Goal: Task Accomplishment & Management: Manage account settings

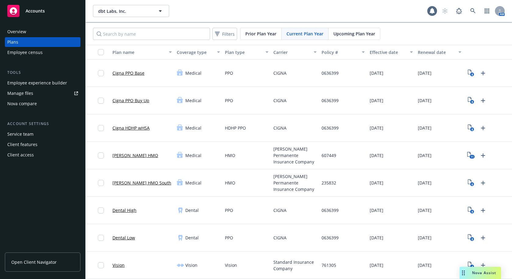
click at [142, 11] on span "dbt Labs, Inc." at bounding box center [124, 11] width 53 height 6
click at [151, 11] on button "dbt Labs, Inc." at bounding box center [131, 11] width 76 height 12
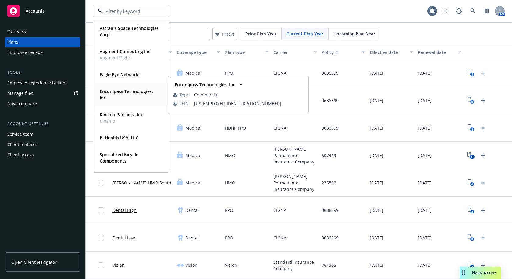
click at [129, 91] on strong "Encompass Technologies, Inc." at bounding box center [126, 94] width 53 height 12
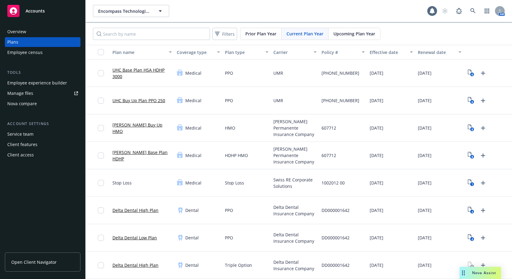
click at [48, 83] on div "Employee experience builder" at bounding box center [37, 83] width 60 height 10
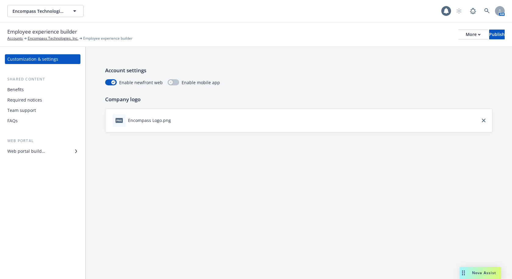
click at [28, 92] on div "Benefits" at bounding box center [42, 90] width 71 height 10
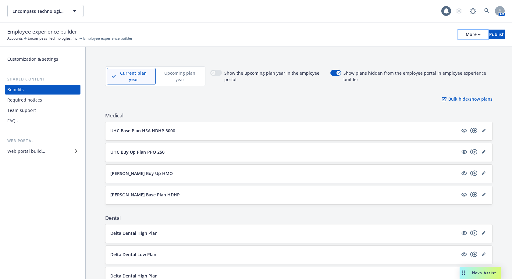
click at [466, 39] on div "More" at bounding box center [473, 34] width 15 height 9
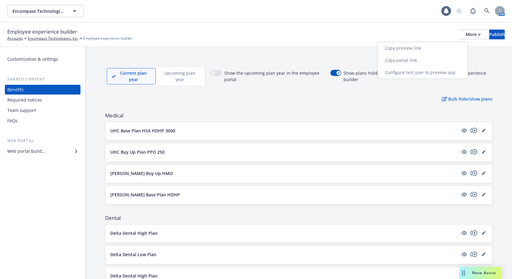
click at [418, 60] on link "Copy portal link" at bounding box center [423, 60] width 90 height 12
click at [35, 113] on div "Team support" at bounding box center [42, 110] width 71 height 10
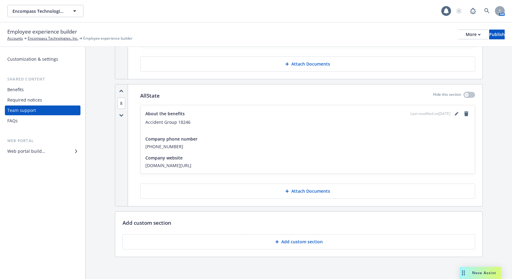
scroll to position [1088, 0]
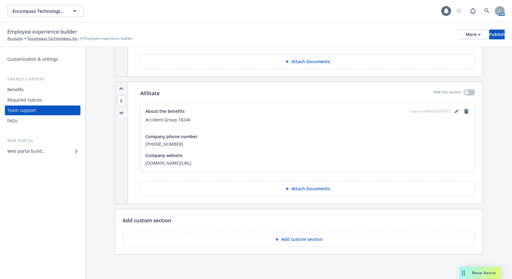
click at [305, 237] on p "Add custom section" at bounding box center [301, 239] width 41 height 6
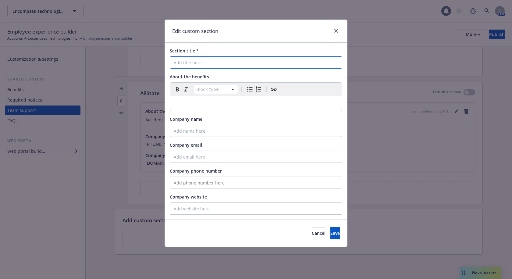
click at [201, 61] on input "Section title *" at bounding box center [256, 62] width 172 height 12
type input "Delta Dental"
click at [338, 31] on link "close" at bounding box center [335, 30] width 7 height 7
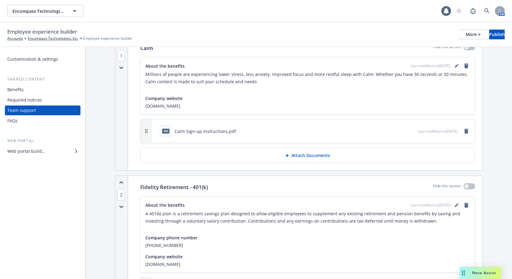
scroll to position [0, 0]
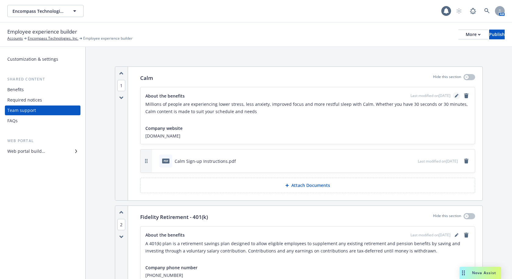
click at [454, 95] on link "editPencil" at bounding box center [456, 95] width 7 height 7
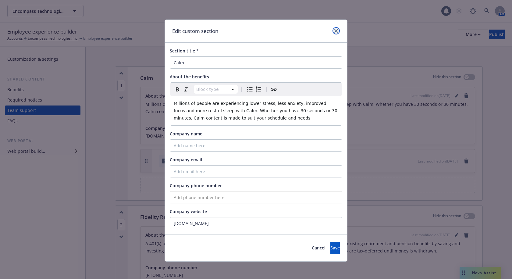
click at [336, 31] on link "close" at bounding box center [335, 30] width 7 height 7
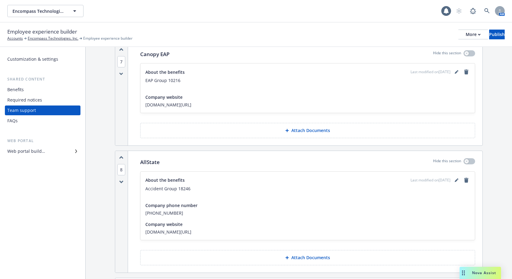
scroll to position [1088, 0]
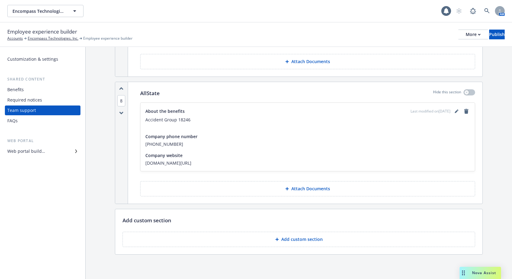
click at [300, 242] on button "Add custom section" at bounding box center [298, 239] width 353 height 15
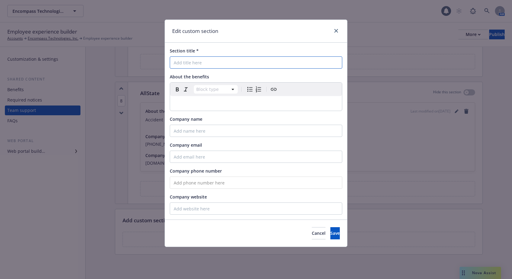
click at [189, 63] on input "Section title *" at bounding box center [256, 62] width 172 height 12
type input "Delta Dental"
click at [203, 206] on input "Company website" at bounding box center [256, 208] width 172 height 12
paste input "https://deltadentalco.com/"
type input "https://deltadentalco.com/"
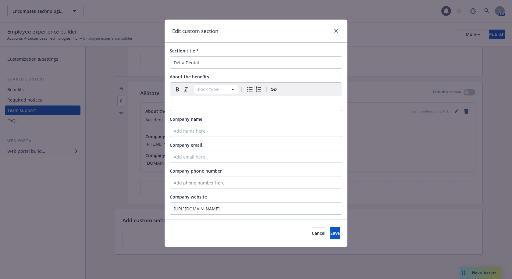
click at [207, 180] on input "tel" at bounding box center [256, 182] width 172 height 12
paste input "(800) 610-0201"
type input "(800) 610-0201"
click at [185, 99] on div "editable markdown" at bounding box center [256, 103] width 172 height 15
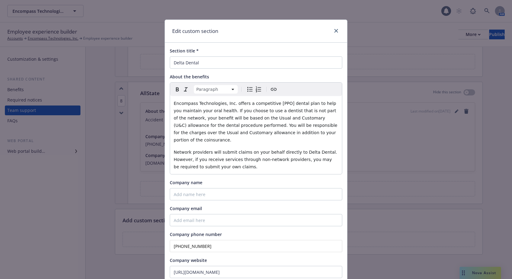
click at [277, 102] on span "Encompass Technologies, Inc. offers a competitive [PPO] dental plan to help you…" at bounding box center [256, 121] width 165 height 41
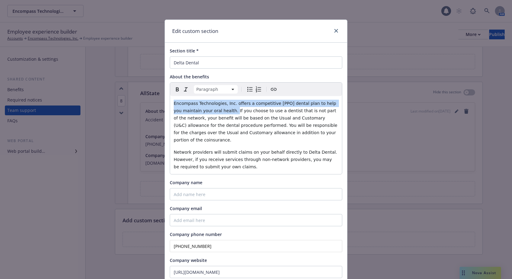
drag, startPoint x: 220, startPoint y: 111, endPoint x: 155, endPoint y: 98, distance: 66.8
click at [155, 98] on div "Edit custom section Section title * Delta Dental About the benefits Paragraph P…" at bounding box center [256, 139] width 512 height 279
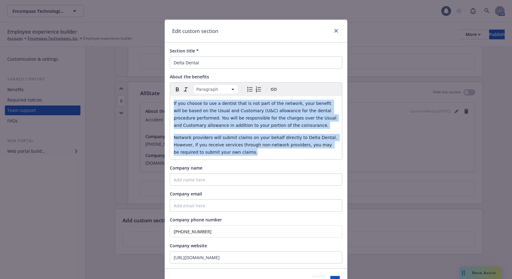
drag, startPoint x: 219, startPoint y: 153, endPoint x: 165, endPoint y: 98, distance: 76.9
click at [165, 98] on div "Section title * Delta Dental About the benefits Paragraph Paragraph Heading 1 H…" at bounding box center [256, 155] width 182 height 225
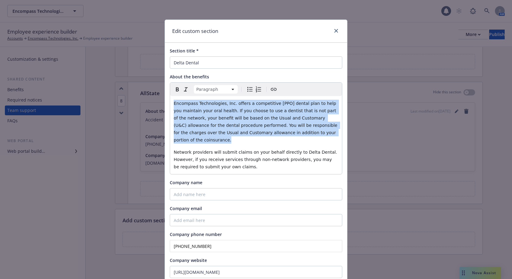
drag, startPoint x: 315, startPoint y: 134, endPoint x: 134, endPoint y: 97, distance: 184.5
click at [134, 97] on div "Edit custom section Section title * Delta Dental About the benefits Paragraph P…" at bounding box center [256, 139] width 512 height 279
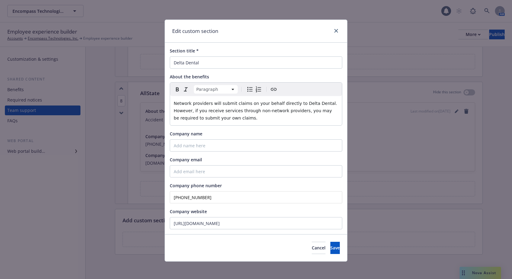
click at [237, 116] on p "Network providers will submit claims on your behalf directly to Delta Dental. H…" at bounding box center [256, 111] width 165 height 22
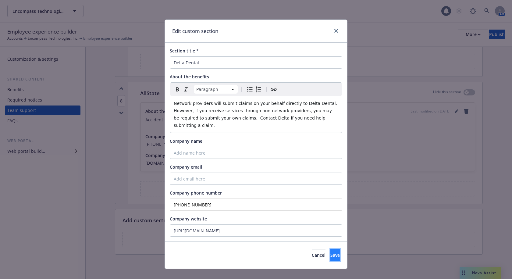
click at [330, 253] on button "Save" at bounding box center [334, 255] width 9 height 12
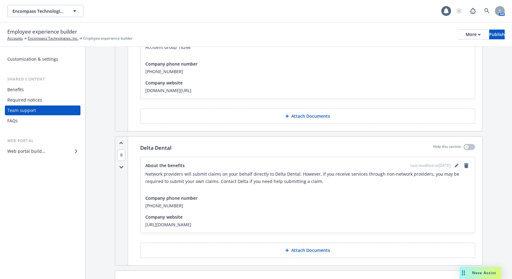
scroll to position [1222, 0]
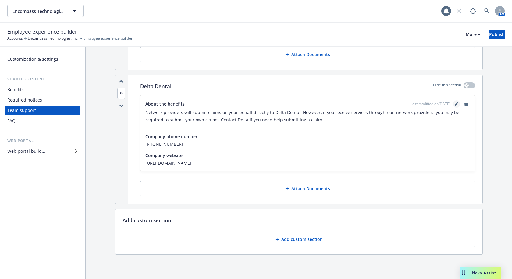
click at [457, 103] on icon "editPencil" at bounding box center [458, 103] width 2 height 2
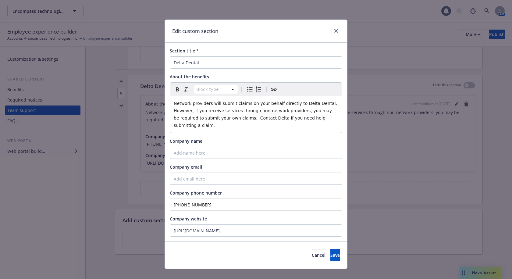
click at [170, 104] on div "Network providers will submit claims on your behalf directly to Delta Dental. H…" at bounding box center [256, 114] width 172 height 37
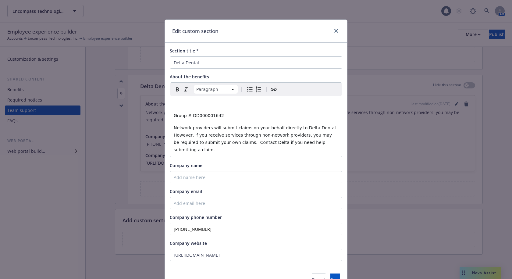
click at [171, 115] on div "Group # DD000001642 Network providers will submit claims on your behalf directl…" at bounding box center [256, 126] width 172 height 61
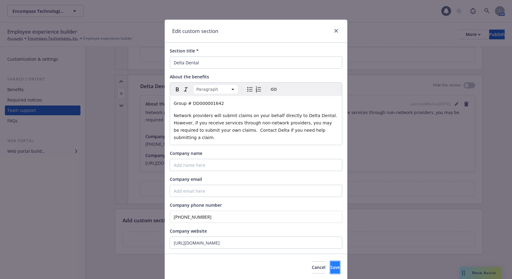
click at [330, 264] on span "Save" at bounding box center [334, 267] width 9 height 6
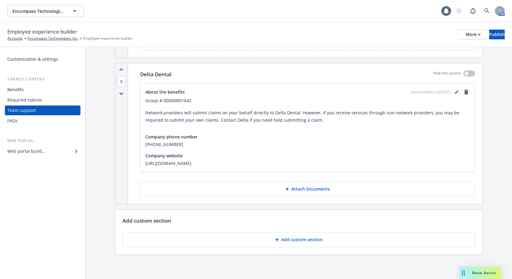
scroll to position [1234, 0]
click at [304, 188] on p "Attach Documents" at bounding box center [310, 189] width 39 height 6
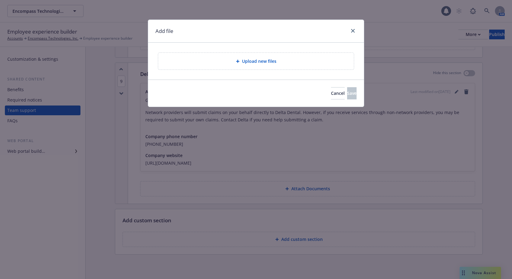
click at [249, 59] on span "Upload new files" at bounding box center [259, 61] width 34 height 6
click at [251, 60] on span "Upload new files" at bounding box center [259, 61] width 34 height 6
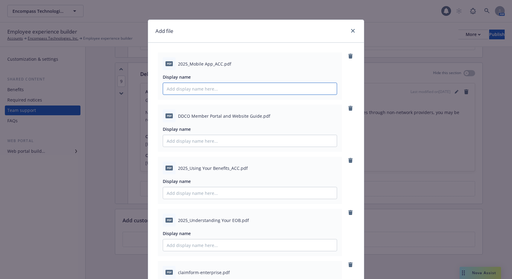
click at [186, 87] on input "Display name" at bounding box center [250, 89] width 174 height 12
click at [188, 89] on input "Delta Dental Mobile App Flyer" at bounding box center [250, 89] width 174 height 12
drag, startPoint x: 189, startPoint y: 89, endPoint x: 164, endPoint y: 88, distance: 25.0
click at [164, 88] on input "Delta Dental Mobile App Flyer" at bounding box center [250, 89] width 174 height 12
type input "Delta Dental Mobile App Flyer"
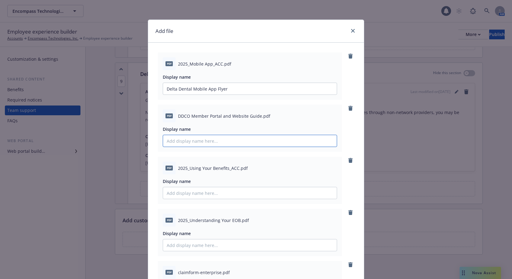
click at [197, 144] on input "Display name" at bounding box center [250, 141] width 174 height 12
paste input "Delta Dental"
drag, startPoint x: 189, startPoint y: 115, endPoint x: 257, endPoint y: 115, distance: 67.3
click at [257, 115] on span "DDCO Member Portal and Website Guide.pdf" at bounding box center [224, 116] width 92 height 6
copy span "Member Portal and Website Guide"
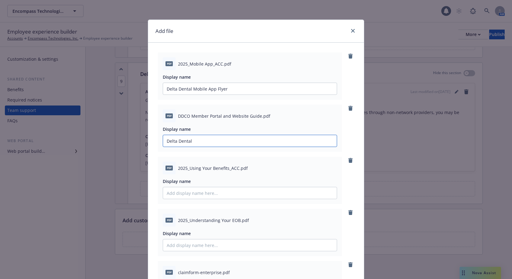
click at [219, 138] on input "Delta Dental" at bounding box center [250, 141] width 174 height 12
paste input "Member Portal and Website Guide"
drag, startPoint x: 189, startPoint y: 140, endPoint x: 162, endPoint y: 142, distance: 26.7
click at [163, 142] on input "Delta Dental Member Portal and Website Guide" at bounding box center [250, 141] width 174 height 12
type input "Delta Dental Member Portal and Website Guide"
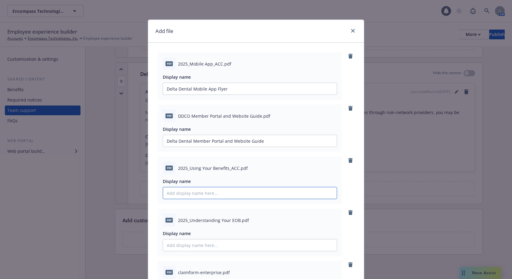
click at [186, 193] on input "Display name" at bounding box center [250, 193] width 174 height 12
paste input "Delta Dental"
drag, startPoint x: 225, startPoint y: 169, endPoint x: 188, endPoint y: 170, distance: 36.9
click at [188, 170] on span "2025_Using Your Benefits_ACC.pdf" at bounding box center [213, 168] width 70 height 6
copy span "Using Your Benefit"
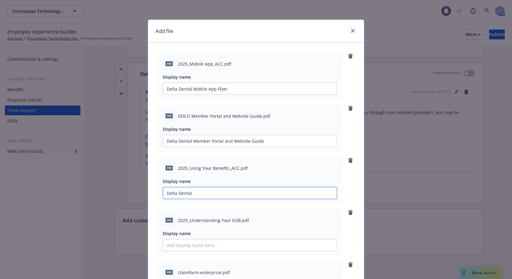
click at [215, 192] on input "Delta Dental" at bounding box center [250, 193] width 174 height 12
paste input "Using Your Benefit"
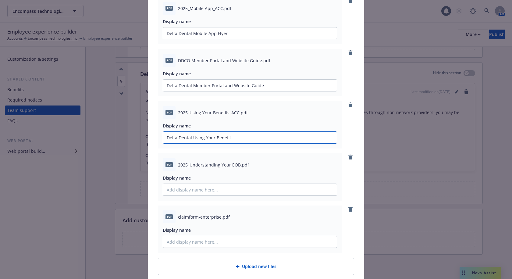
scroll to position [61, 0]
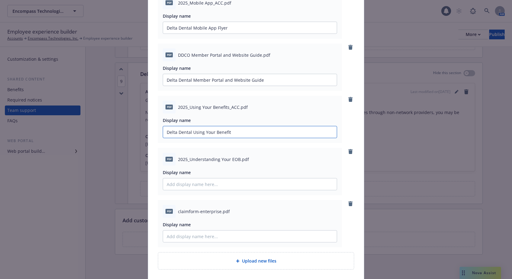
drag, startPoint x: 189, startPoint y: 132, endPoint x: 156, endPoint y: 133, distance: 32.6
click at [158, 133] on div "pdf 2025_Using Your Benefits_ACC.pdf Display name Delta Dental Using Your Benef…" at bounding box center [250, 119] width 184 height 47
type input "Delta Dental Using Your Benefit"
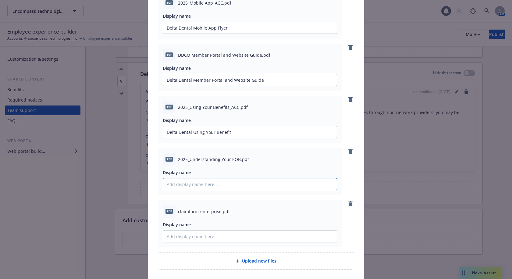
click at [185, 182] on input "Display name" at bounding box center [250, 184] width 174 height 12
paste input "Delta Dental"
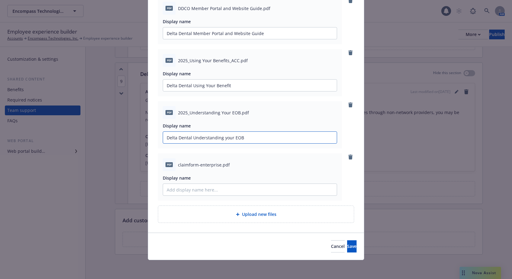
scroll to position [108, 0]
type input "Delta Dental Understanding your EOB"
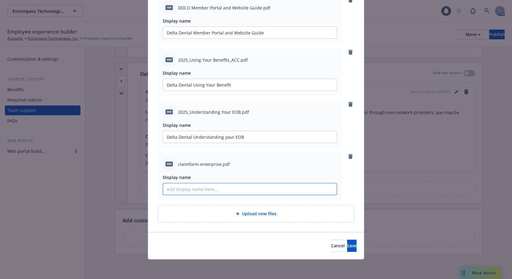
click at [195, 189] on input "Display name" at bounding box center [250, 189] width 174 height 12
type input "Delta Dental Claim Form"
click at [347, 246] on span "Save" at bounding box center [351, 246] width 9 height 6
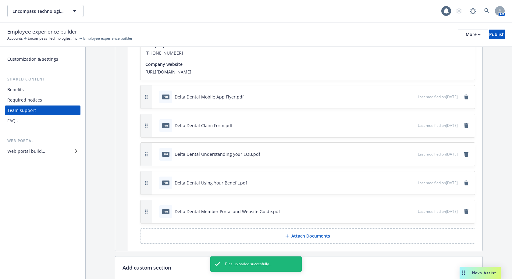
scroll to position [1326, 0]
click at [464, 94] on icon "remove" at bounding box center [466, 96] width 5 height 5
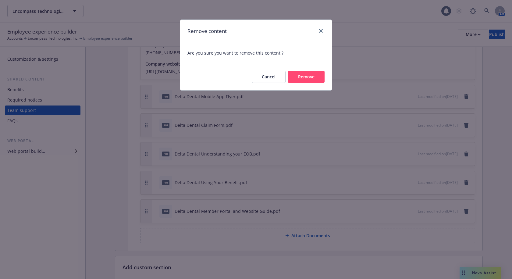
click at [306, 77] on button "Remove" at bounding box center [306, 77] width 37 height 12
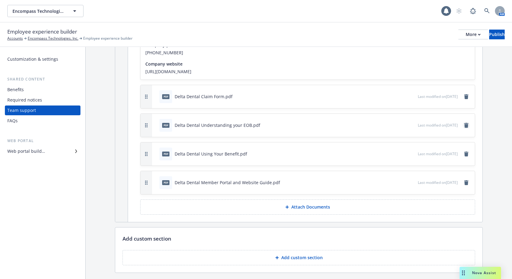
click at [464, 126] on icon "remove" at bounding box center [466, 125] width 5 height 5
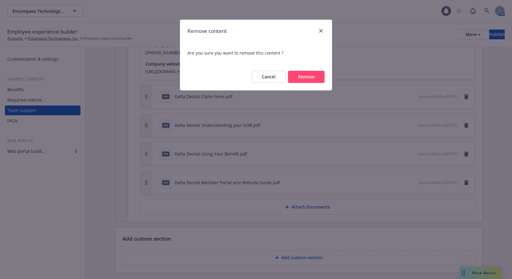
click at [307, 75] on button "Remove" at bounding box center [306, 77] width 37 height 12
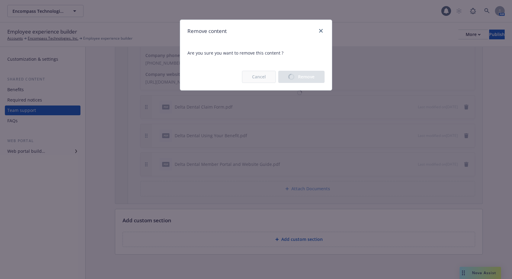
scroll to position [1315, 0]
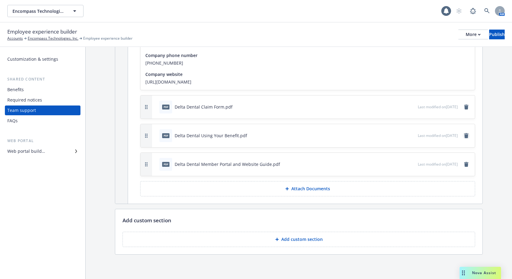
click at [464, 137] on icon "remove" at bounding box center [466, 135] width 4 height 5
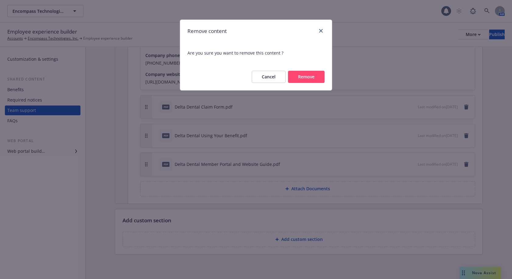
click at [304, 72] on button "Remove" at bounding box center [306, 77] width 37 height 12
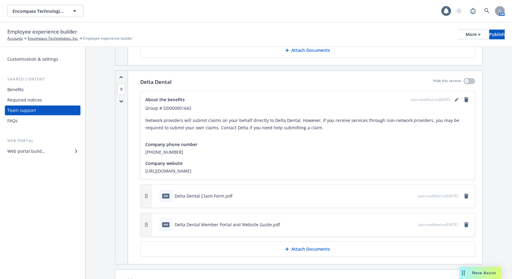
scroll to position [1226, 0]
click at [489, 34] on div "Publish" at bounding box center [497, 34] width 16 height 9
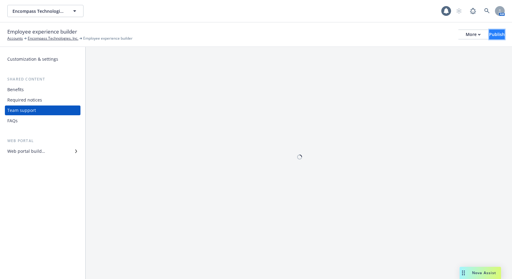
scroll to position [0, 0]
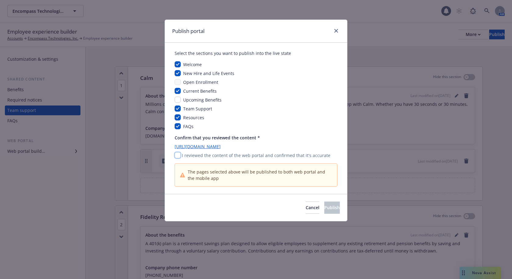
click at [179, 154] on input "checkbox" at bounding box center [178, 155] width 6 height 6
checkbox input "true"
click at [327, 207] on span "Publish" at bounding box center [332, 207] width 16 height 6
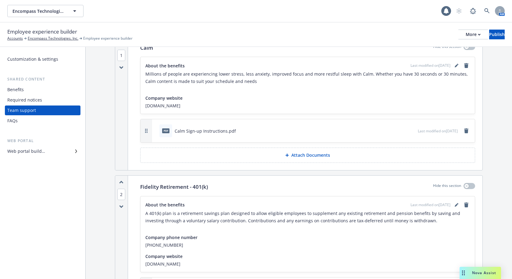
scroll to position [30, 0]
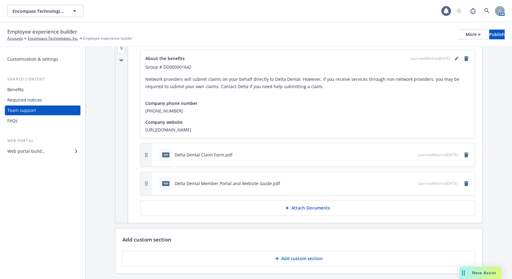
scroll to position [1287, 0]
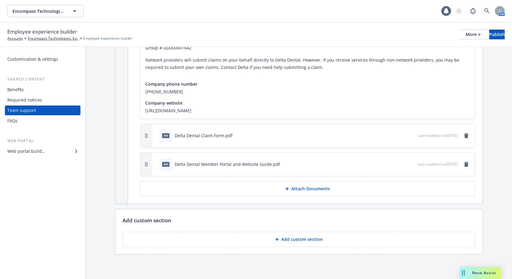
click at [286, 240] on p "Add custom section" at bounding box center [301, 239] width 41 height 6
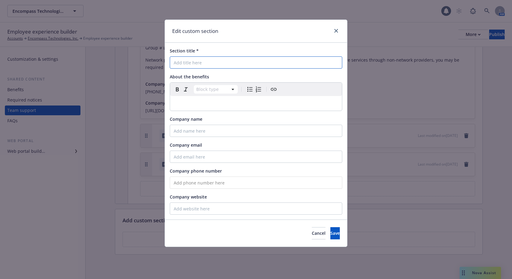
click at [201, 62] on input "Section title *" at bounding box center [256, 62] width 172 height 12
type input "VSP Vision (through Delta Dental)"
click at [197, 101] on p "editable markdown" at bounding box center [256, 103] width 165 height 7
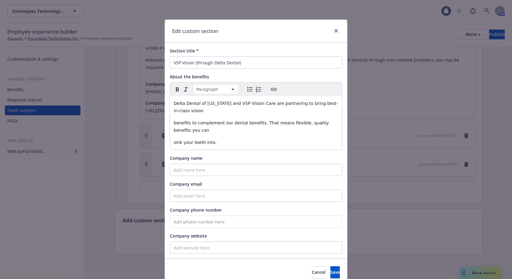
click at [174, 143] on span "sink your teeth into." at bounding box center [195, 142] width 43 height 5
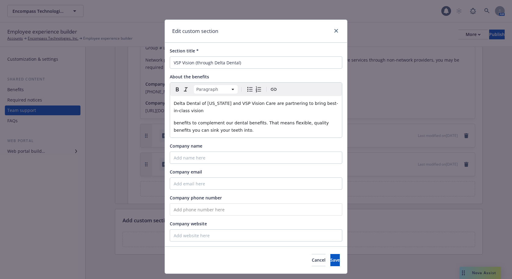
click at [174, 123] on span "benefits to complement our dental benefits. That means flexible, quality benefi…" at bounding box center [252, 126] width 156 height 12
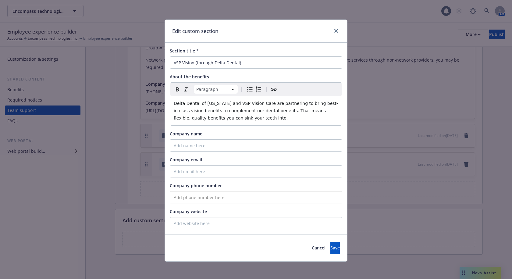
click at [236, 116] on p "Delta Dental of Colorado and VSP Vision Care are partnering to bring best-in-cl…" at bounding box center [256, 111] width 165 height 22
click at [223, 169] on input "Company email" at bounding box center [256, 171] width 172 height 12
click at [190, 197] on input "tel" at bounding box center [256, 197] width 172 height 12
paste input "(800) 877-7195"
type input "(800) 877-7195"
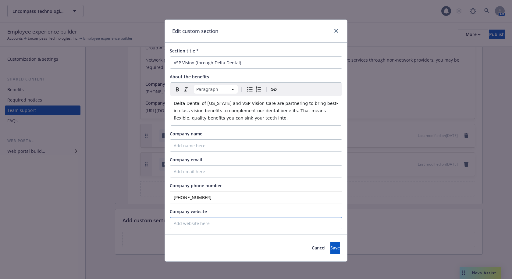
click at [200, 223] on input "Company website" at bounding box center [256, 223] width 172 height 12
paste input "DD000001642"
type input "DD000001642"
drag, startPoint x: 204, startPoint y: 223, endPoint x: 156, endPoint y: 219, distance: 48.1
click at [156, 219] on div "Edit custom section Section title * VSP Vision (through Delta Dental) About the…" at bounding box center [256, 139] width 512 height 279
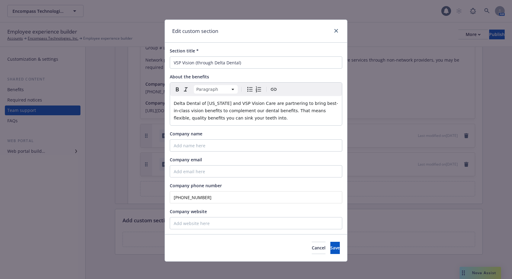
click at [171, 104] on div "Delta Dental of Colorado and VSP Vision Care are partnering to bring best-in-cl…" at bounding box center [256, 110] width 172 height 29
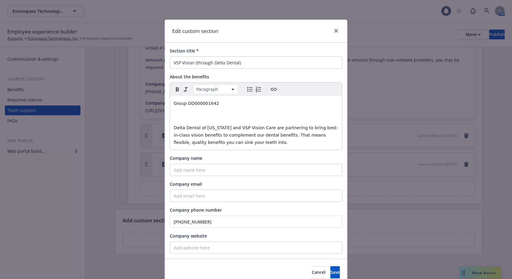
click at [188, 119] on p "editable markdown" at bounding box center [256, 115] width 165 height 7
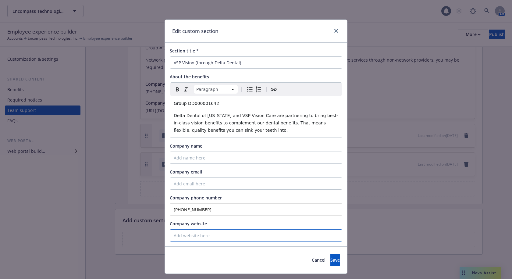
click at [180, 239] on input "Company website" at bounding box center [256, 235] width 172 height 12
paste input "https://vsp.com/"
type input "https://vsp.com/"
click at [330, 263] on button "Save" at bounding box center [334, 260] width 9 height 12
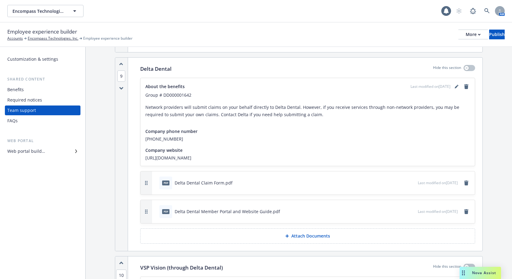
scroll to position [1226, 0]
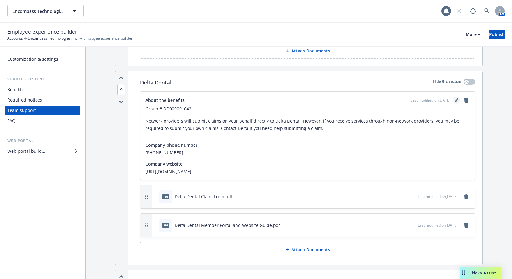
click at [455, 99] on icon "editPencil" at bounding box center [457, 100] width 4 height 4
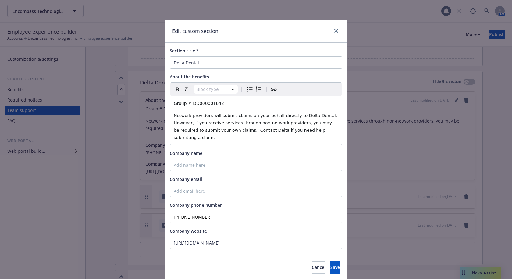
click at [186, 104] on span "Group # DD000001642" at bounding box center [199, 103] width 50 height 5
click at [330, 264] on span "Save" at bounding box center [334, 267] width 9 height 6
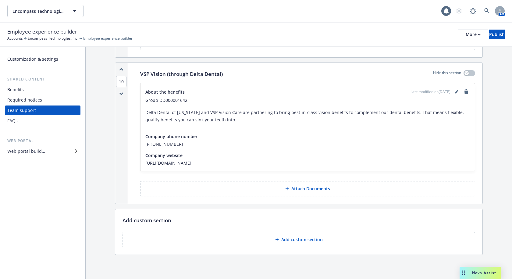
scroll to position [1433, 0]
click at [306, 190] on p "Attach Documents" at bounding box center [310, 188] width 39 height 6
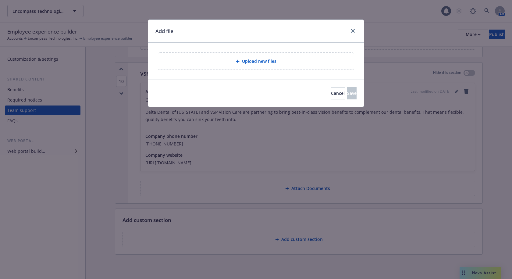
click at [237, 57] on div "Upload new files" at bounding box center [256, 61] width 196 height 17
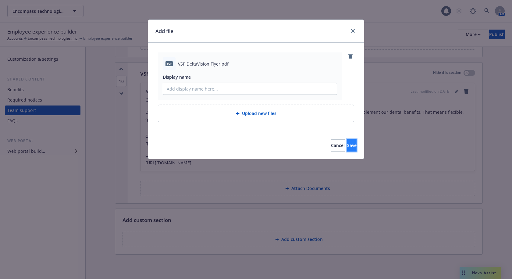
click at [347, 147] on span "Save" at bounding box center [351, 145] width 9 height 6
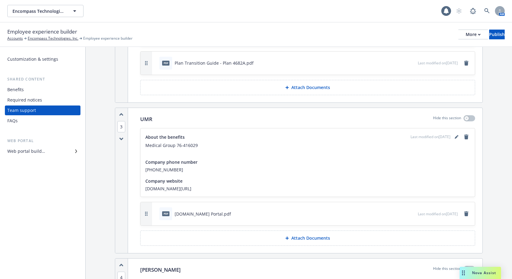
scroll to position [275, 0]
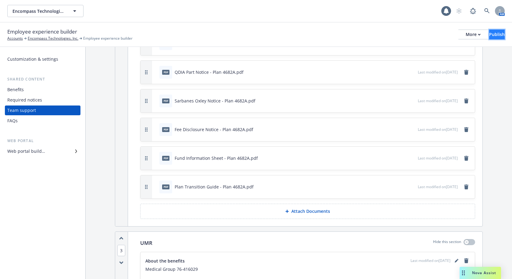
click at [492, 37] on div "Publish" at bounding box center [497, 34] width 16 height 9
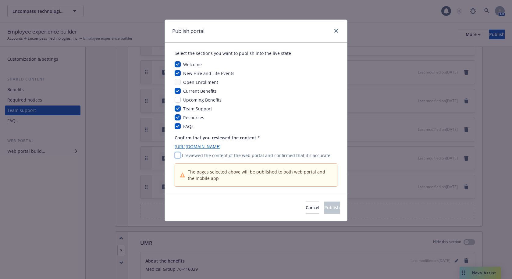
click at [176, 152] on input "checkbox" at bounding box center [178, 155] width 6 height 6
checkbox input "true"
click at [297, 145] on link "https://app.newfront.com/employee/f7f2349e-4547-498d-91ff-23e3c9e6e9e3" at bounding box center [256, 146] width 163 height 6
click at [327, 206] on span "Publish" at bounding box center [332, 207] width 16 height 6
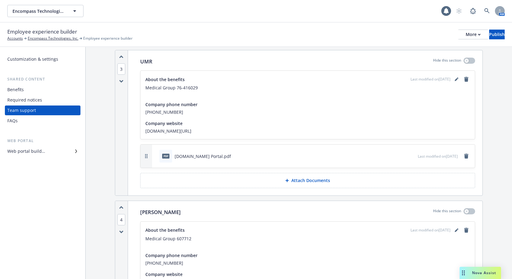
scroll to position [457, 0]
click at [123, 57] on icon "button" at bounding box center [121, 57] width 3 height 2
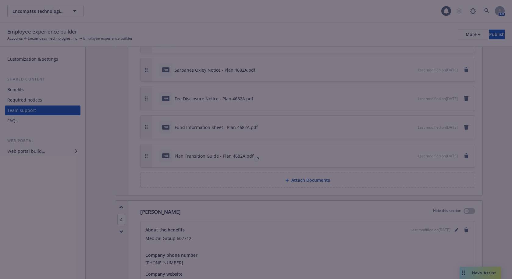
scroll to position [156, 0]
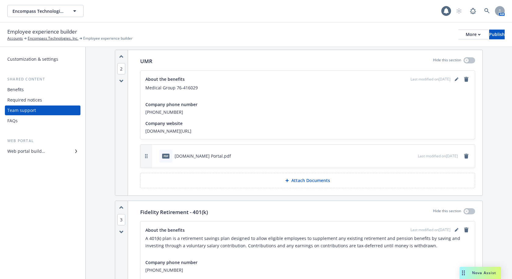
click at [122, 57] on icon "button" at bounding box center [121, 57] width 3 height 2
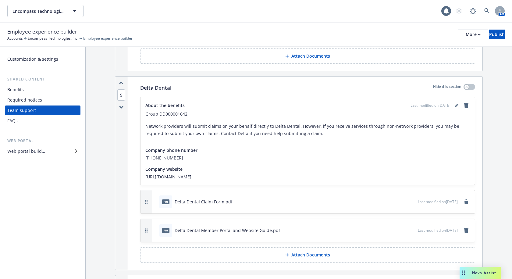
scroll to position [1183, 0]
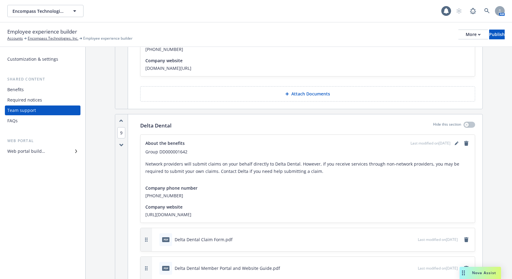
click at [120, 119] on icon "button" at bounding box center [121, 120] width 4 height 3
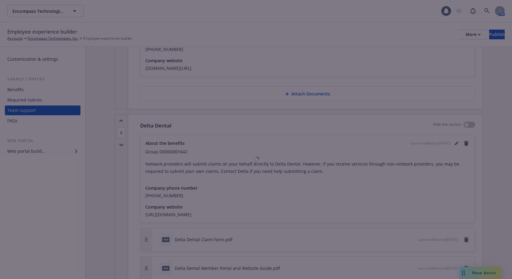
click at [120, 119] on div at bounding box center [256, 139] width 512 height 279
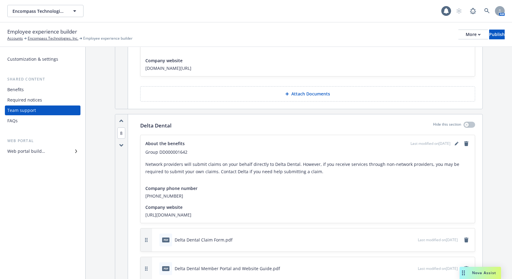
click at [120, 119] on icon "button" at bounding box center [121, 120] width 4 height 3
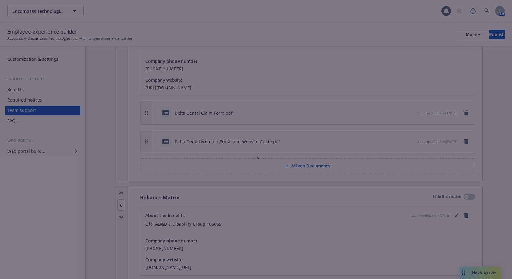
scroll to position [694, 0]
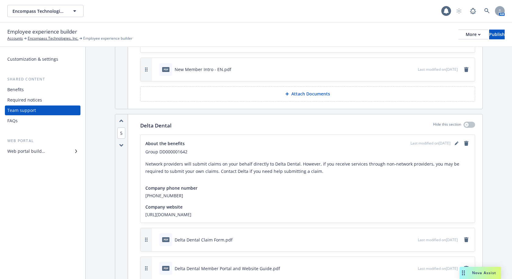
click at [120, 119] on icon "button" at bounding box center [121, 120] width 4 height 3
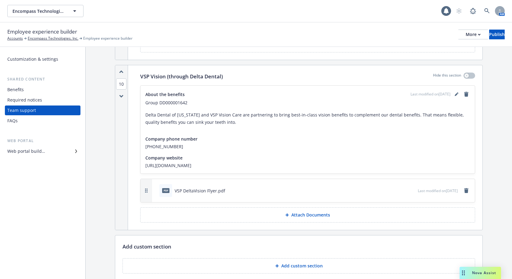
scroll to position [1444, 0]
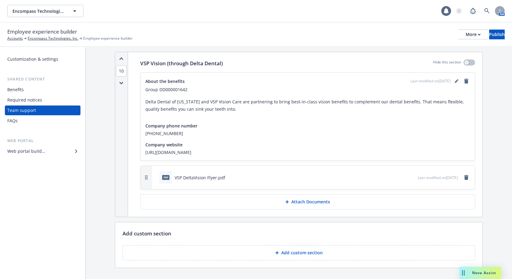
click at [122, 59] on icon "button" at bounding box center [121, 58] width 4 height 3
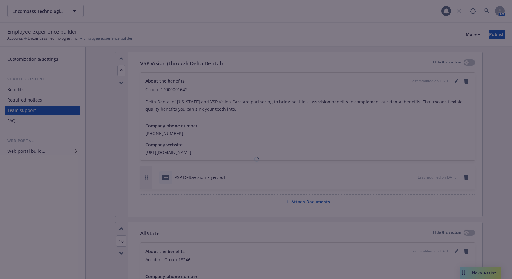
click at [122, 59] on icon "button" at bounding box center [121, 58] width 4 height 3
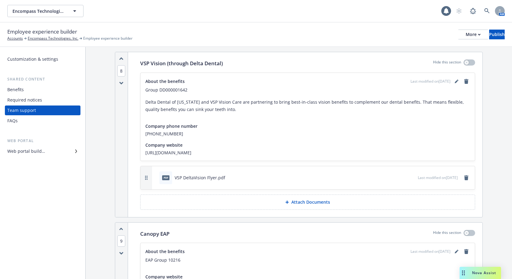
click at [122, 59] on icon "button" at bounding box center [121, 58] width 4 height 3
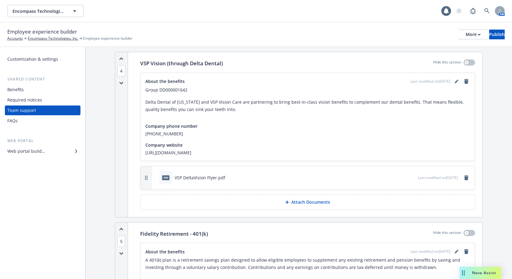
click at [122, 59] on icon "button" at bounding box center [121, 58] width 4 height 3
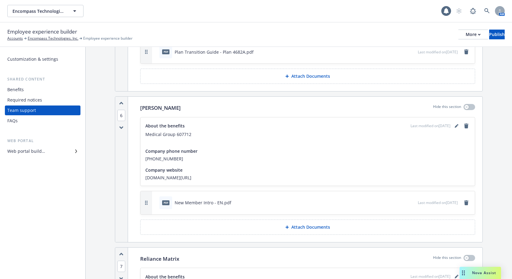
scroll to position [943, 0]
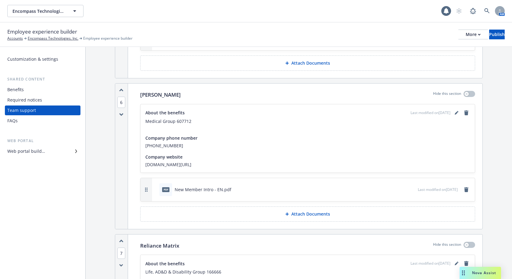
click at [121, 92] on div "6" at bounding box center [121, 155] width 13 height 145
click at [120, 90] on icon "button" at bounding box center [121, 89] width 4 height 3
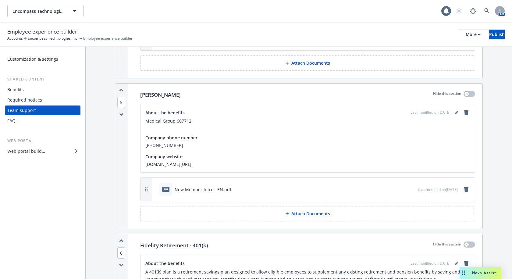
click at [120, 90] on icon "button" at bounding box center [121, 90] width 3 height 2
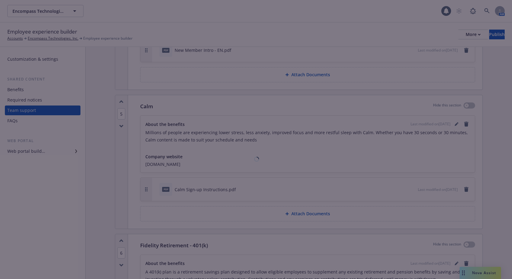
scroll to position [503, 0]
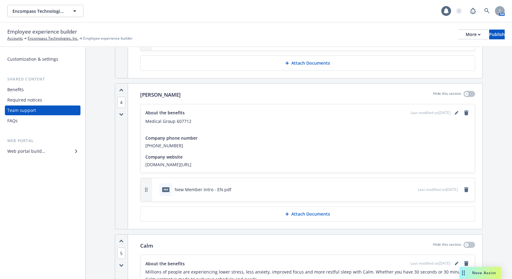
click at [120, 90] on icon "button" at bounding box center [121, 89] width 4 height 3
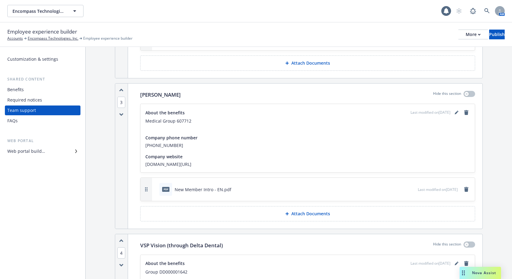
click at [120, 90] on icon "button" at bounding box center [121, 89] width 4 height 3
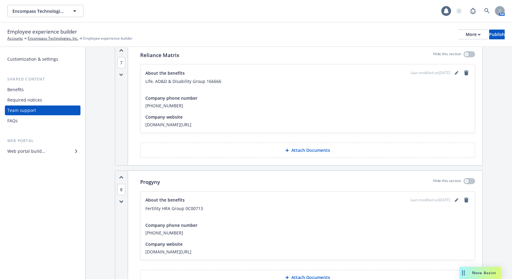
scroll to position [1078, 0]
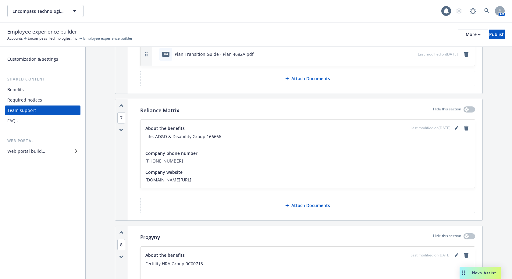
click at [122, 105] on icon "button" at bounding box center [121, 106] width 3 height 2
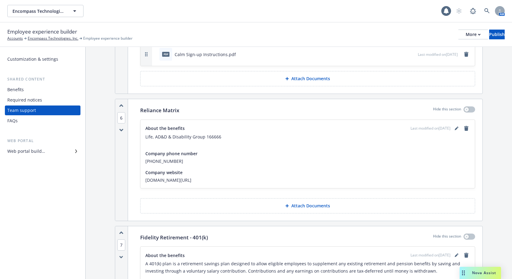
click at [122, 105] on icon "button" at bounding box center [121, 106] width 3 height 2
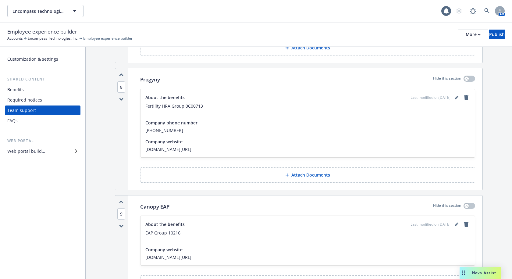
scroll to position [1213, 0]
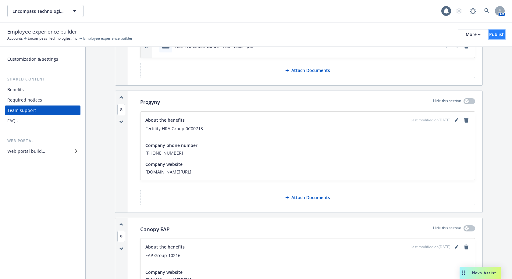
click at [497, 34] on button "Publish" at bounding box center [497, 35] width 16 height 10
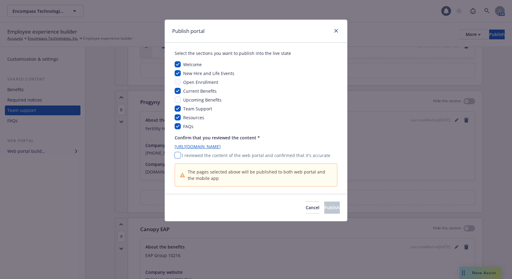
click at [176, 156] on input "checkbox" at bounding box center [178, 155] width 6 height 6
checkbox input "true"
click at [327, 208] on span "Publish" at bounding box center [332, 207] width 16 height 6
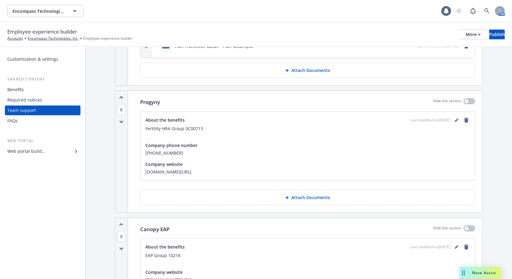
click at [27, 152] on div "Web portal builder" at bounding box center [26, 151] width 38 height 10
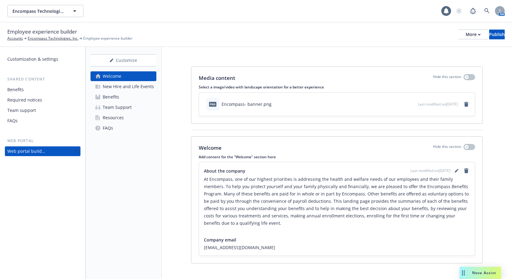
click at [118, 86] on div "New Hire and Life Events" at bounding box center [128, 87] width 51 height 10
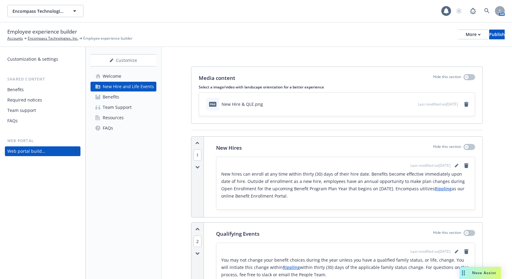
click at [117, 78] on div "Welcome" at bounding box center [112, 76] width 19 height 10
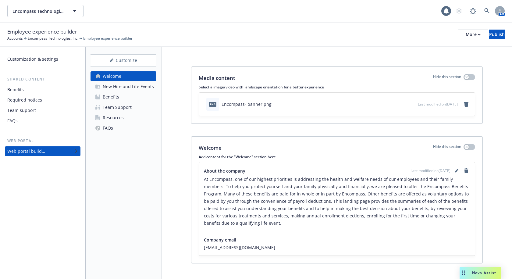
click at [9, 87] on div "Benefits" at bounding box center [15, 90] width 16 height 10
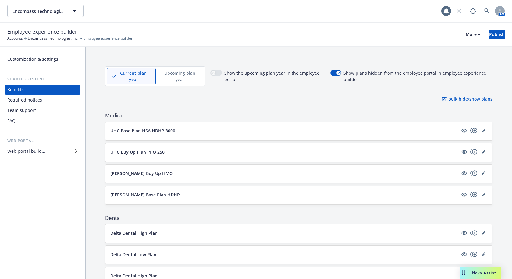
click at [307, 98] on div "Bulk hide/show plans" at bounding box center [298, 99] width 387 height 6
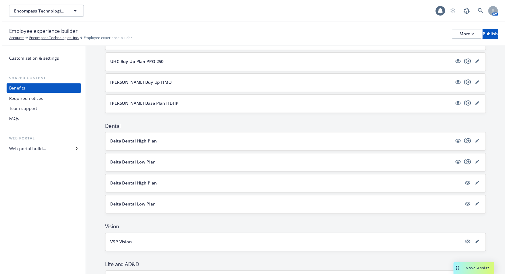
scroll to position [91, 0]
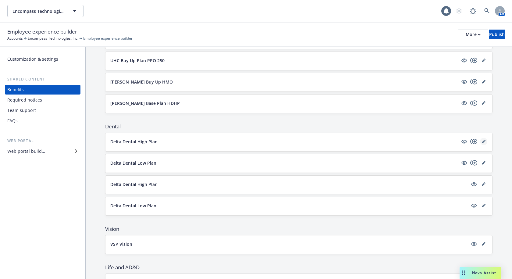
click at [482, 142] on icon "editPencil" at bounding box center [483, 141] width 3 height 3
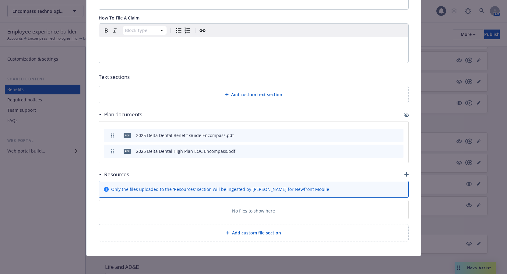
scroll to position [254, 0]
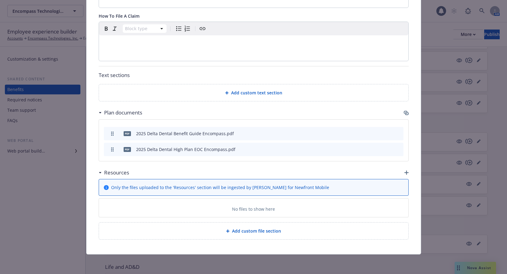
click at [258, 232] on span "Add custom file section" at bounding box center [256, 231] width 49 height 6
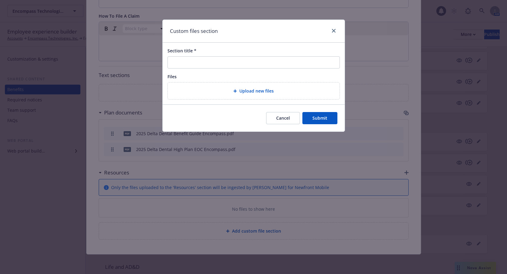
scroll to position [249, 0]
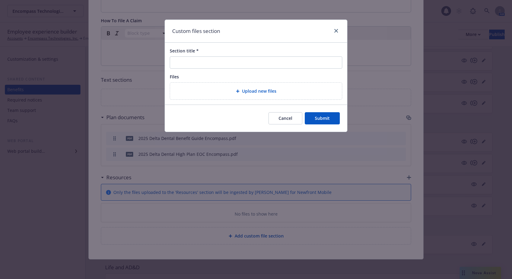
click at [230, 87] on div "Upload new files" at bounding box center [256, 91] width 172 height 17
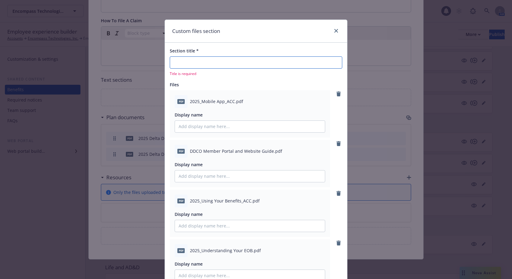
click at [188, 61] on input "Section title *" at bounding box center [256, 62] width 172 height 12
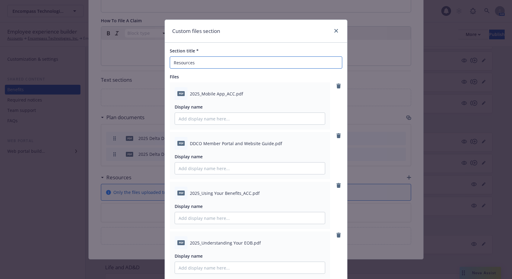
drag, startPoint x: 197, startPoint y: 59, endPoint x: 161, endPoint y: 59, distance: 35.7
click at [161, 59] on div "Custom files section Section title * Resources Files pdf 2025_Mobile App_ACC.pd…" at bounding box center [256, 139] width 512 height 279
type input "Clyers"
click at [333, 28] on link "close" at bounding box center [335, 30] width 7 height 7
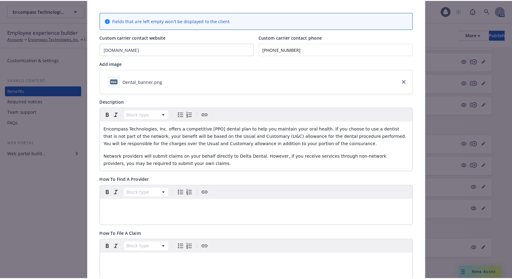
scroll to position [0, 0]
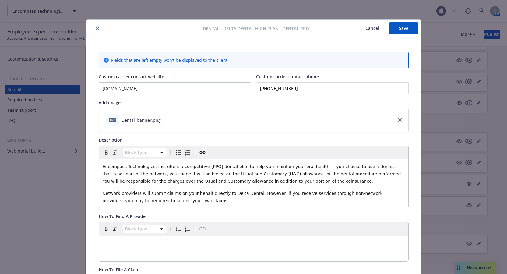
click at [372, 28] on button "Cancel" at bounding box center [372, 28] width 33 height 12
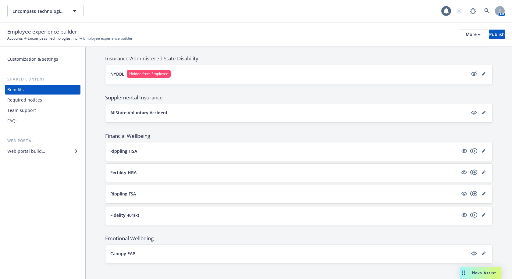
scroll to position [402, 0]
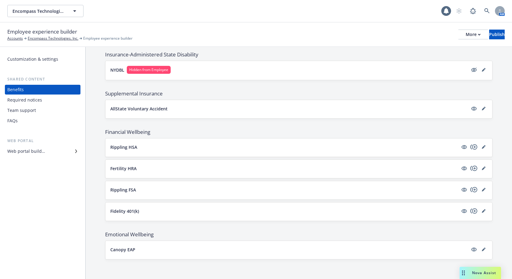
click at [26, 108] on div "Team support" at bounding box center [21, 110] width 29 height 10
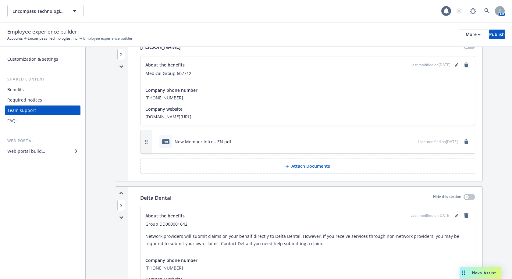
scroll to position [183, 0]
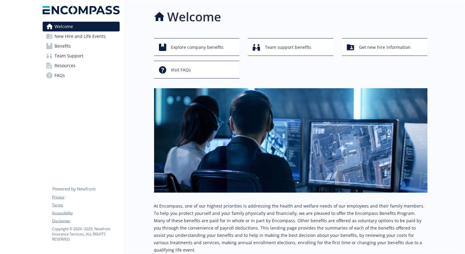
click at [82, 35] on span "New Hire and Life Events" at bounding box center [80, 36] width 51 height 10
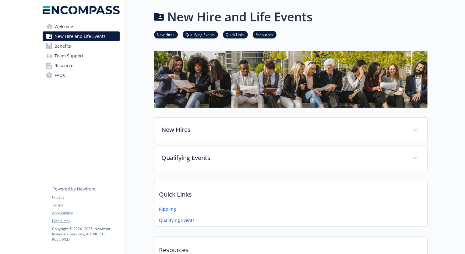
click at [82, 45] on link "Benefits" at bounding box center [81, 46] width 77 height 10
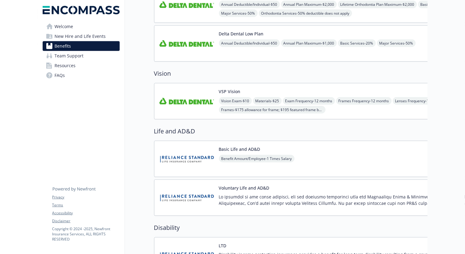
scroll to position [332, 0]
click at [195, 90] on img at bounding box center [186, 101] width 55 height 26
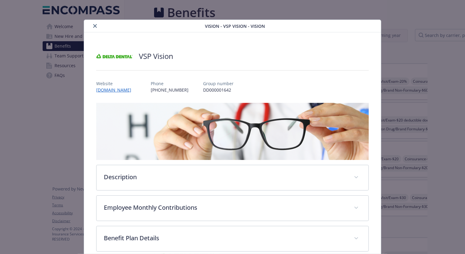
scroll to position [332, 0]
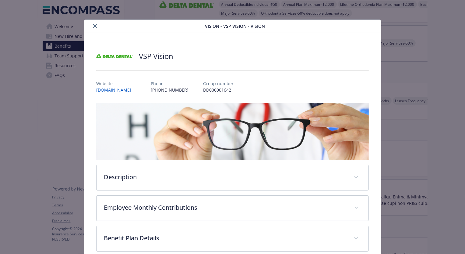
click at [94, 25] on icon "close" at bounding box center [95, 26] width 4 height 4
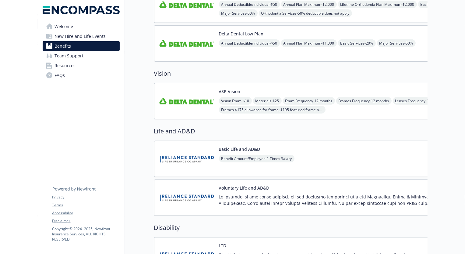
click at [76, 56] on span "Team Support" at bounding box center [69, 56] width 29 height 10
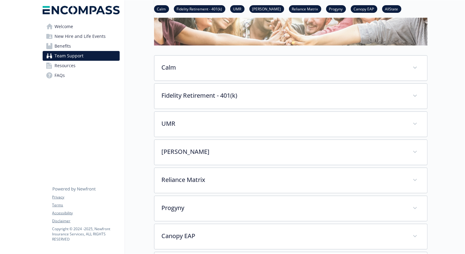
scroll to position [71, 0]
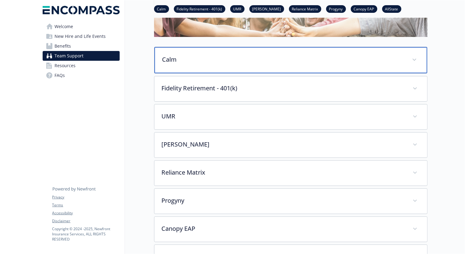
click at [305, 65] on div "Calm" at bounding box center [290, 60] width 273 height 26
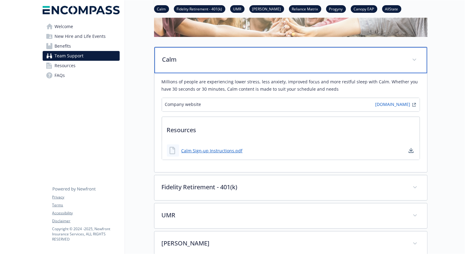
click at [295, 63] on p "Calm" at bounding box center [283, 59] width 243 height 9
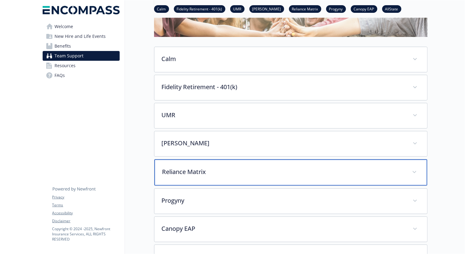
click at [237, 174] on p "Reliance Matrix" at bounding box center [283, 171] width 243 height 9
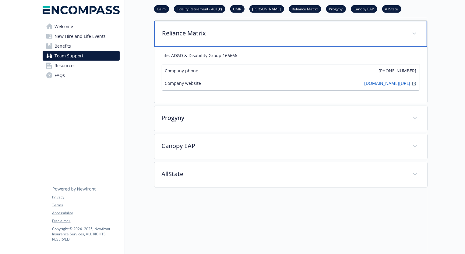
scroll to position [209, 0]
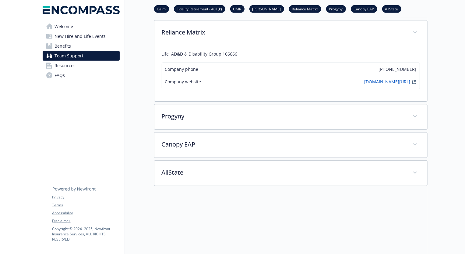
click at [70, 45] on span "Benefits" at bounding box center [63, 46] width 16 height 10
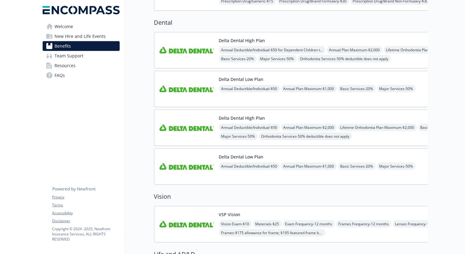
click at [295, 40] on div "Delta Dental High Plan Annual Deductible/Individual - $50 for Dependent Childre…" at bounding box center [349, 50] width 260 height 26
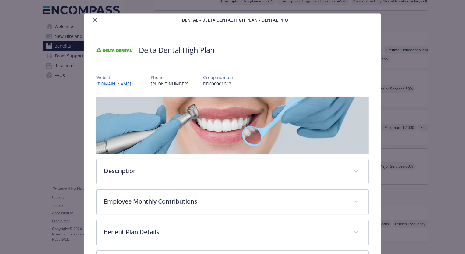
scroll to position [6, 0]
drag, startPoint x: 184, startPoint y: 83, endPoint x: 150, endPoint y: 86, distance: 34.2
click at [150, 86] on div "Website deltadentalco.com Phone (800) 610-0201 Group number DD000001642" at bounding box center [232, 78] width 273 height 18
copy p "(800) 610-0201"
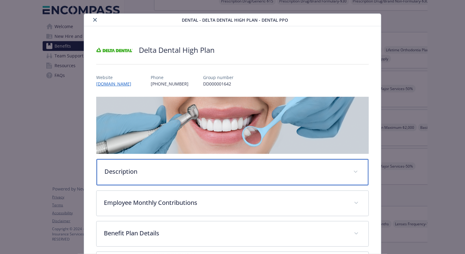
click at [212, 176] on div "Description" at bounding box center [233, 172] width 272 height 26
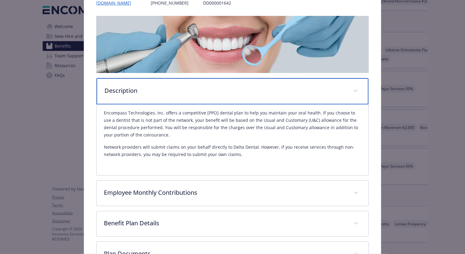
scroll to position [117, 0]
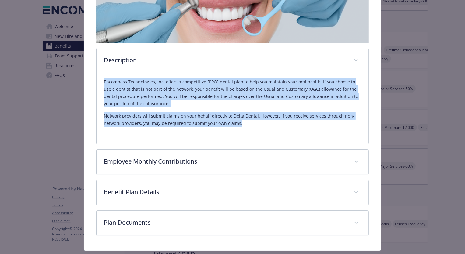
drag, startPoint x: 256, startPoint y: 124, endPoint x: 100, endPoint y: 83, distance: 161.7
click at [100, 83] on div "Encompass Technologies, Inc. offers a competitive [PPO] dental plan to help you…" at bounding box center [233, 108] width 272 height 71
copy div "Encompass Technologies, Inc. offers a competitive [PPO] dental plan to help you…"
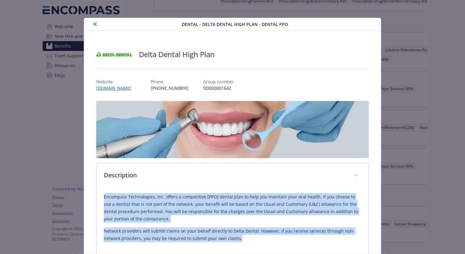
scroll to position [0, 0]
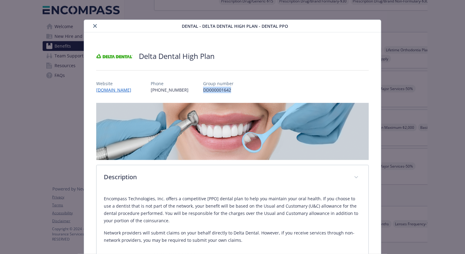
drag, startPoint x: 226, startPoint y: 89, endPoint x: 196, endPoint y: 89, distance: 29.9
click at [196, 89] on div "Website deltadentalco.com Phone (800) 610-0201 Group number DD000001642" at bounding box center [232, 84] width 273 height 18
copy p "DD000001642"
click at [95, 26] on icon "close" at bounding box center [95, 26] width 4 height 4
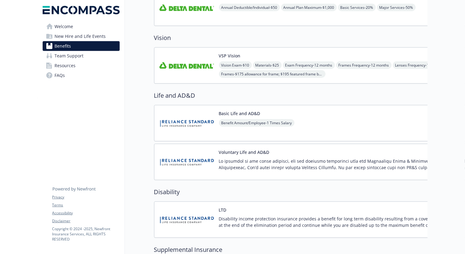
scroll to position [375, 0]
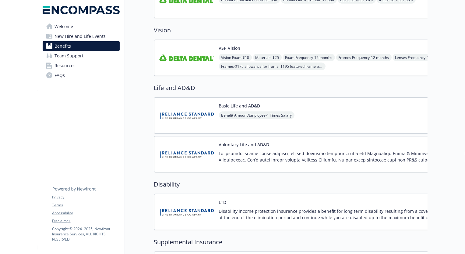
click at [270, 45] on div "VSP Vision Vision Exam - $10 Materials - $25 Exam Frequency - 12 months Frames …" at bounding box center [363, 58] width 288 height 26
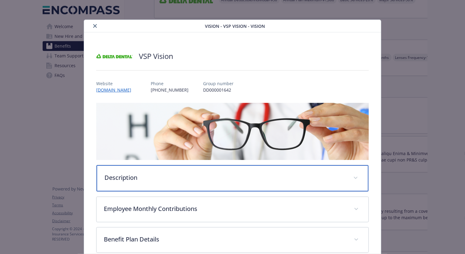
click at [145, 170] on div "Description" at bounding box center [233, 178] width 272 height 26
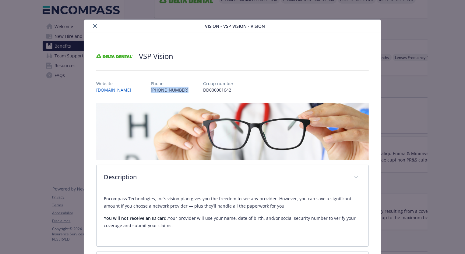
drag, startPoint x: 161, startPoint y: 90, endPoint x: 130, endPoint y: 89, distance: 32.0
click at [130, 89] on div "Website vsp.com Phone (800) 877-7195 Group number DD000001642" at bounding box center [232, 84] width 273 height 18
copy p "(800) 877-7195"
drag, startPoint x: 207, startPoint y: 91, endPoint x: 170, endPoint y: 91, distance: 36.3
click at [170, 91] on div "Website vsp.com Phone (800) 877-7195 Group number DD000001642" at bounding box center [232, 84] width 273 height 18
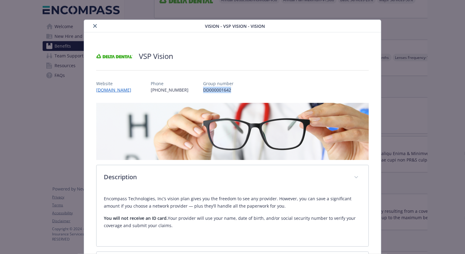
copy p "DD000001642"
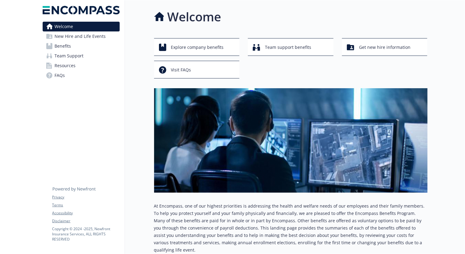
click at [71, 57] on span "Team Support" at bounding box center [69, 56] width 29 height 10
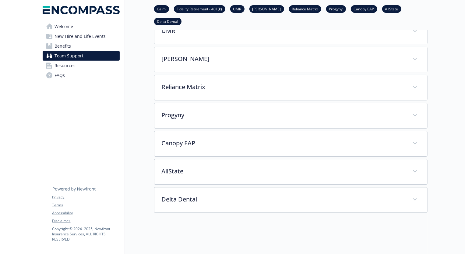
scroll to position [182, 0]
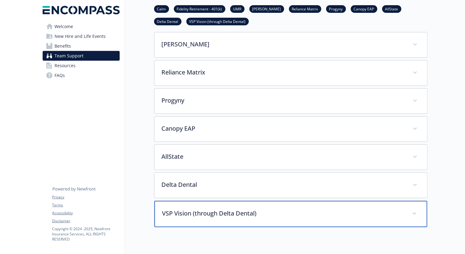
click at [287, 208] on p "VSP Vision (through Delta Dental)" at bounding box center [283, 212] width 243 height 9
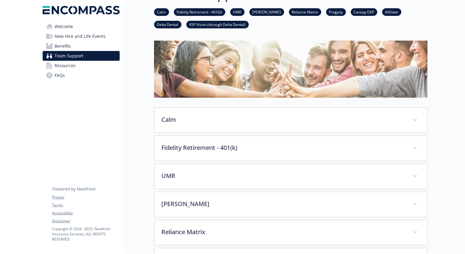
scroll to position [16, 0]
